Goal: Consume media (video, audio)

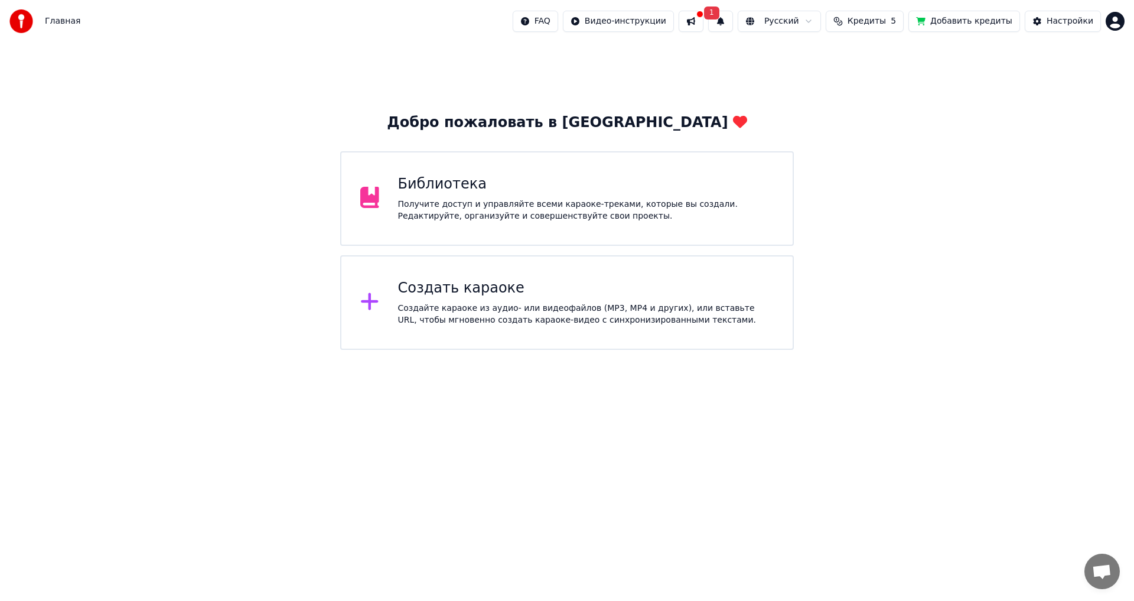
click at [442, 187] on div "Библиотека" at bounding box center [586, 184] width 376 height 19
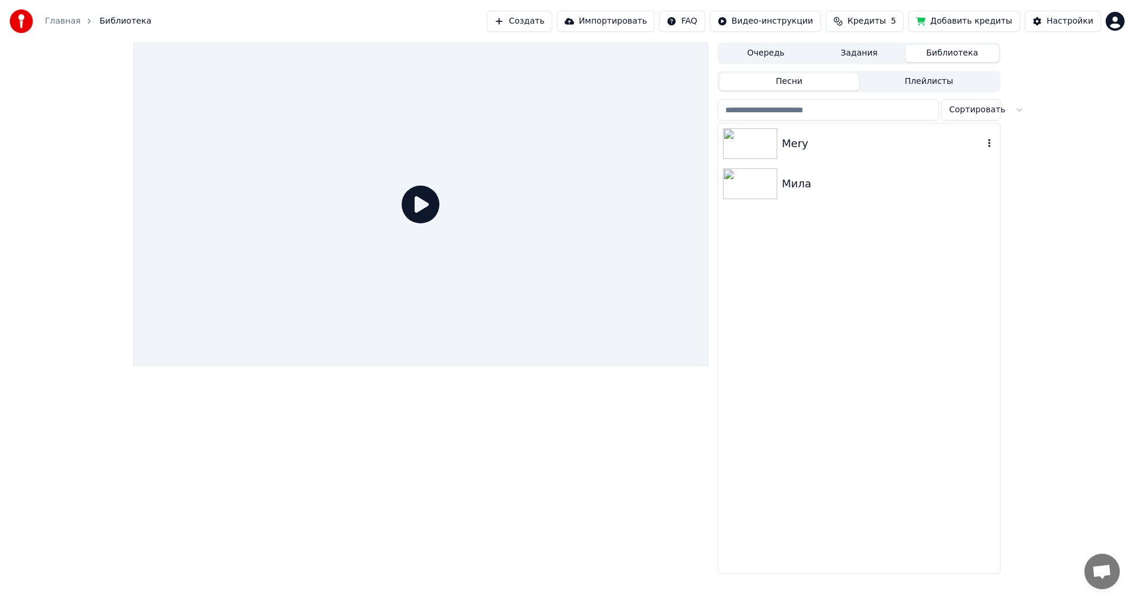
click at [746, 141] on img at bounding box center [750, 143] width 54 height 31
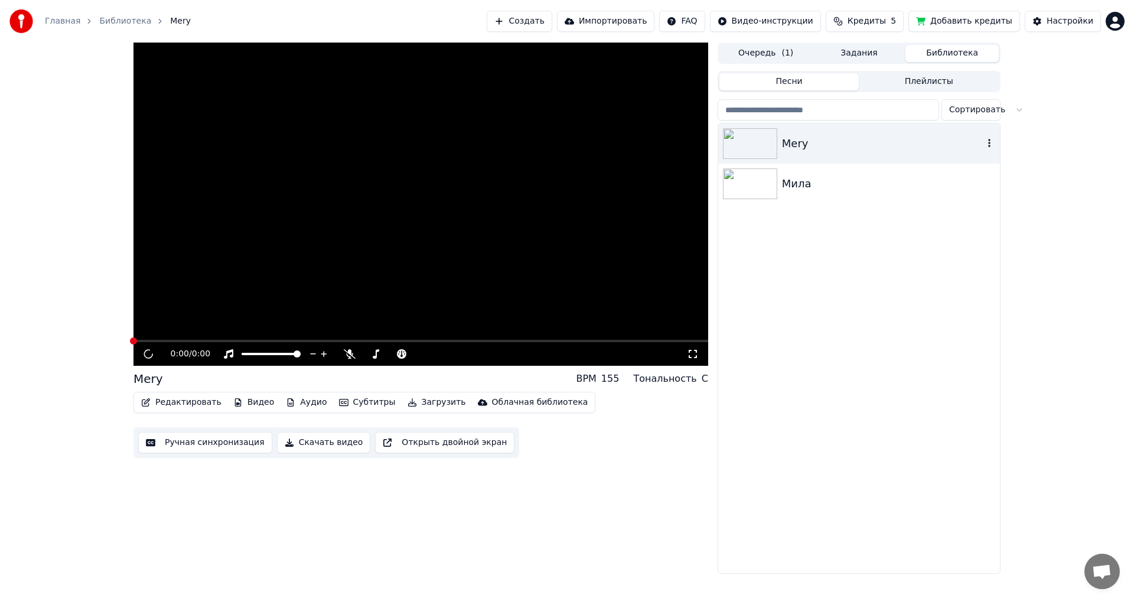
click at [746, 141] on img at bounding box center [750, 143] width 54 height 31
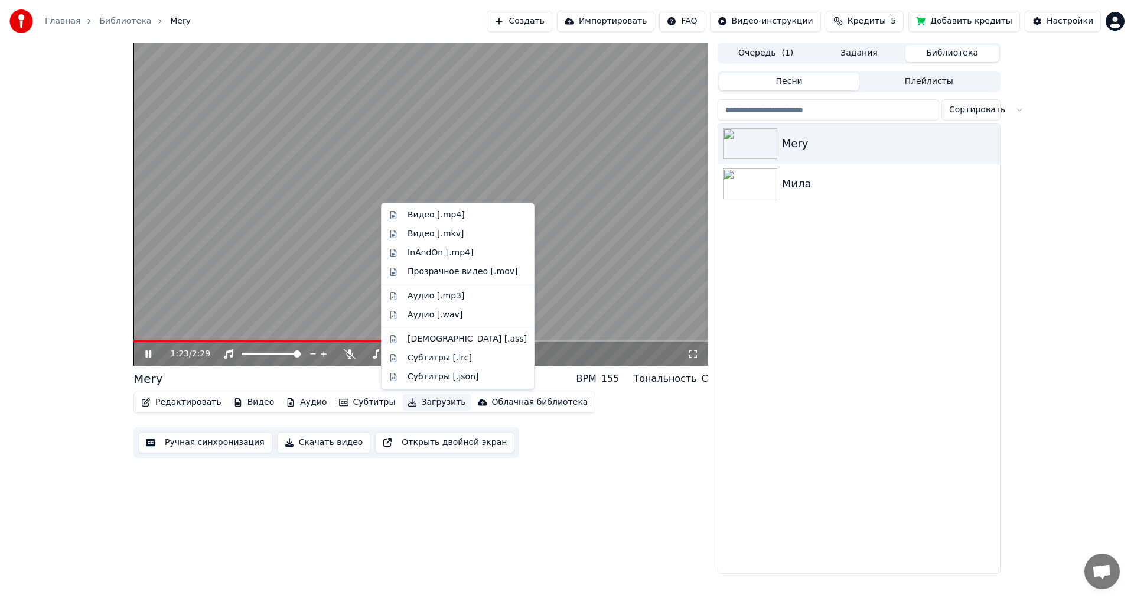
click at [414, 402] on button "Загрузить" at bounding box center [437, 402] width 68 height 17
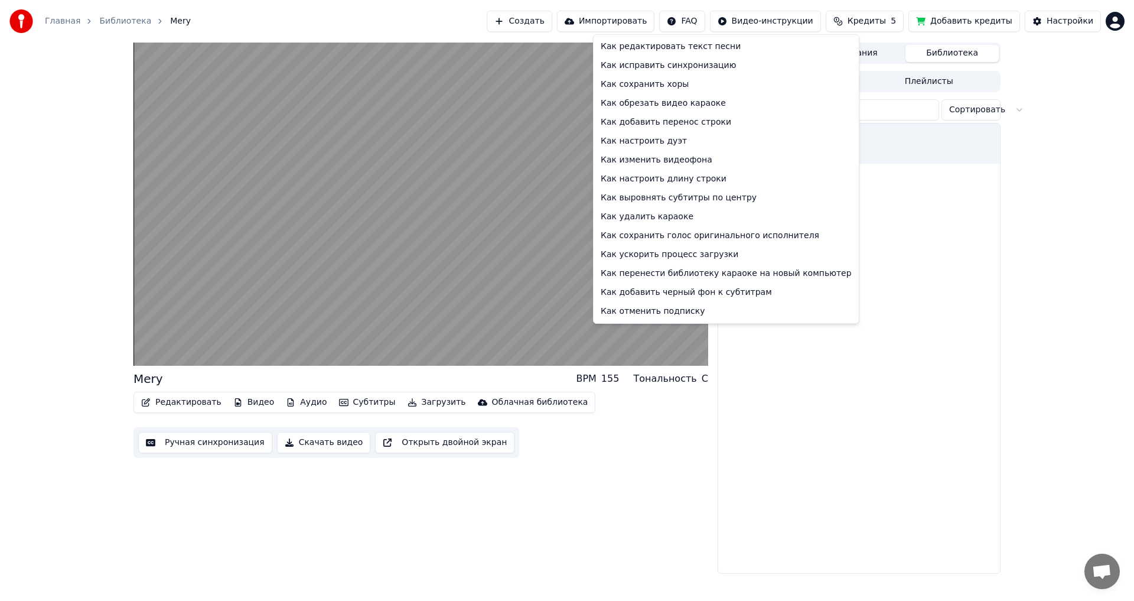
click at [711, 22] on html "Главная Библиотека [PERSON_NAME] Создать Импортировать FAQ Видео-инструкции Кре…" at bounding box center [567, 300] width 1134 height 601
click at [725, 277] on div "Как перенести библиотеку караоке на новый компьютер" at bounding box center [726, 273] width 261 height 19
